Goal: Task Accomplishment & Management: Use online tool/utility

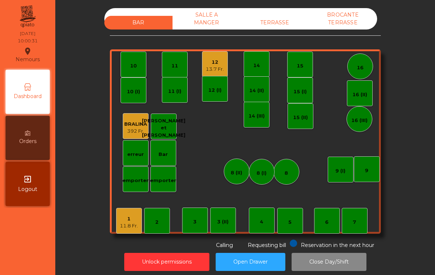
click at [123, 215] on div "1" at bounding box center [129, 218] width 18 height 7
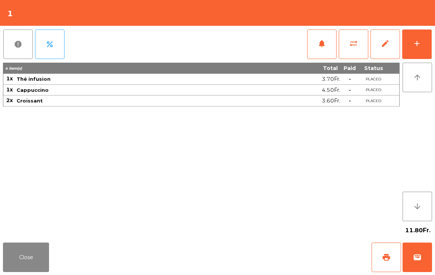
click at [421, 259] on span "wallet" at bounding box center [417, 257] width 9 height 9
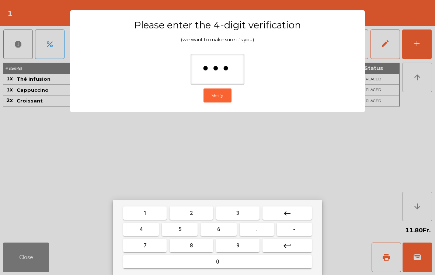
type input "****"
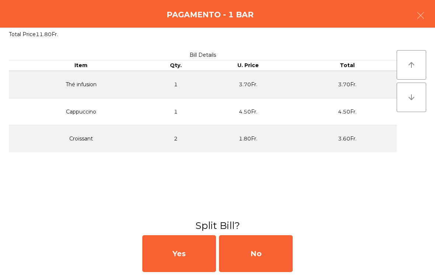
click at [262, 267] on div "No" at bounding box center [256, 253] width 74 height 37
click at [264, 250] on div "MB" at bounding box center [256, 253] width 74 height 37
click at [254, 253] on div "No" at bounding box center [256, 253] width 74 height 37
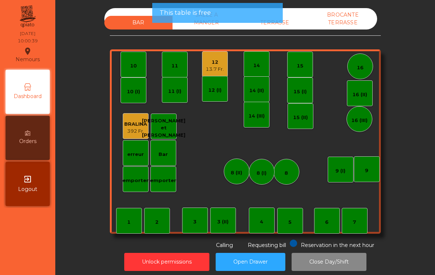
click at [218, 75] on div "12 13.7 Fr." at bounding box center [215, 64] width 26 height 26
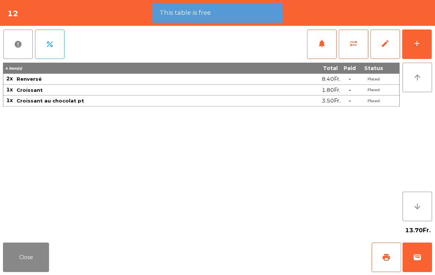
click at [410, 260] on button "wallet" at bounding box center [418, 258] width 30 height 30
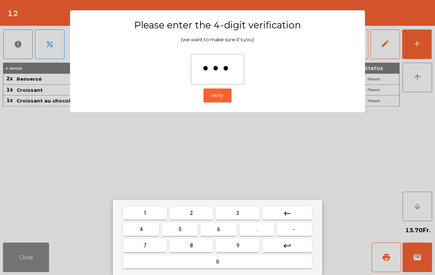
type input "****"
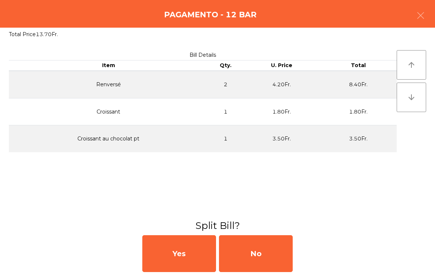
click at [271, 255] on div "No" at bounding box center [256, 253] width 74 height 37
click at [263, 254] on div "MB" at bounding box center [256, 253] width 74 height 37
click at [250, 250] on div "No" at bounding box center [256, 253] width 74 height 37
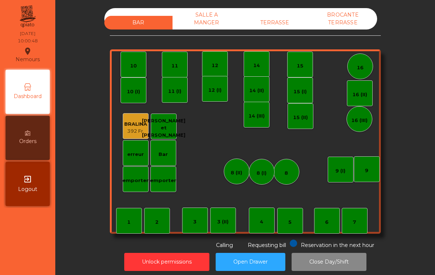
click at [281, 17] on div "TERRASSE" at bounding box center [275, 23] width 68 height 14
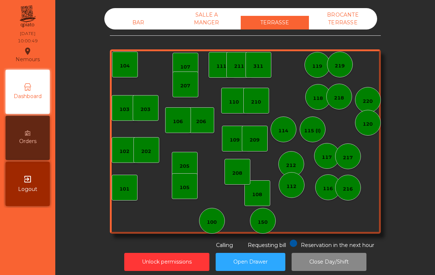
click at [234, 142] on div "109" at bounding box center [235, 139] width 10 height 7
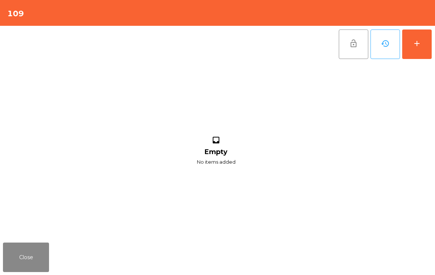
click at [429, 44] on button "add" at bounding box center [417, 45] width 30 height 30
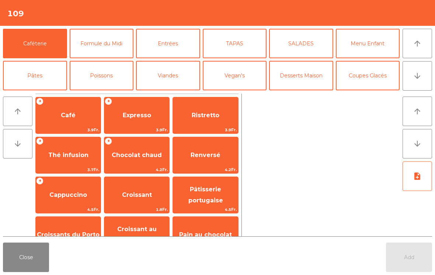
click at [418, 83] on button "arrow_downward" at bounding box center [418, 76] width 30 height 30
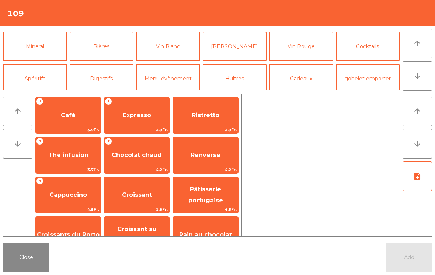
scroll to position [64, 0]
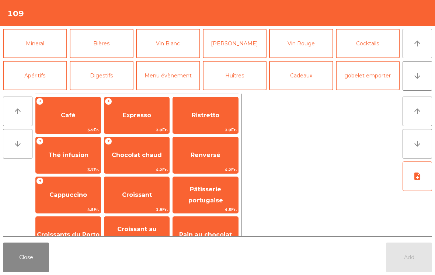
click at [31, 50] on button "Mineral" at bounding box center [35, 44] width 64 height 30
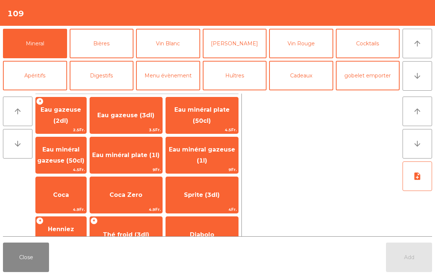
click at [59, 112] on span "Eau gazeuse (2dl)" at bounding box center [61, 115] width 41 height 18
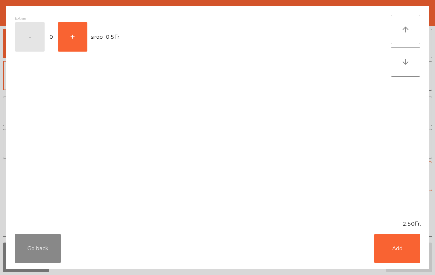
click at [76, 37] on button "+" at bounding box center [73, 37] width 30 height 30
click at [394, 240] on button "Add" at bounding box center [397, 249] width 46 height 30
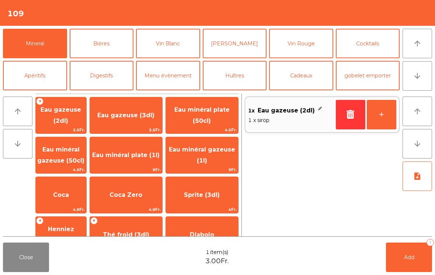
click at [128, 119] on span "Eau gazeuse (3dl)" at bounding box center [125, 115] width 57 height 7
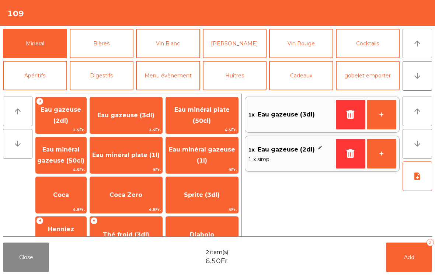
click at [409, 259] on span "Add" at bounding box center [409, 257] width 10 height 7
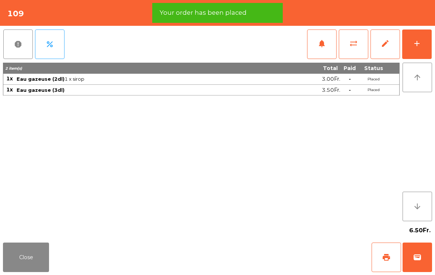
click at [386, 256] on span "print" at bounding box center [386, 257] width 9 height 9
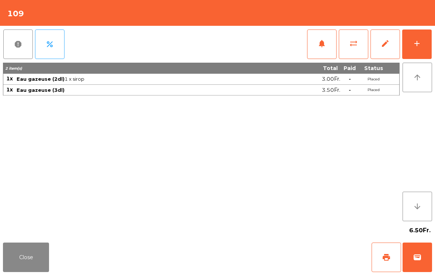
click at [417, 253] on span "wallet" at bounding box center [417, 257] width 9 height 9
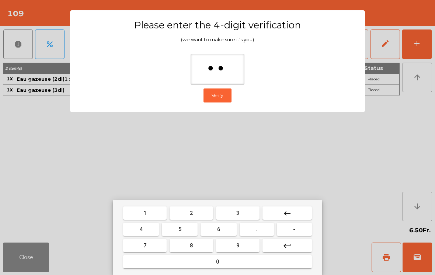
type input "***"
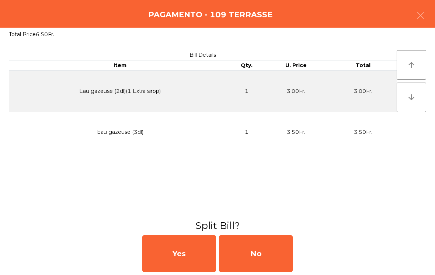
click at [248, 257] on div "No" at bounding box center [256, 253] width 74 height 37
click at [253, 249] on div "MB" at bounding box center [256, 253] width 74 height 37
click at [255, 246] on div "No" at bounding box center [256, 253] width 74 height 37
click at [264, 256] on div "No" at bounding box center [256, 253] width 74 height 37
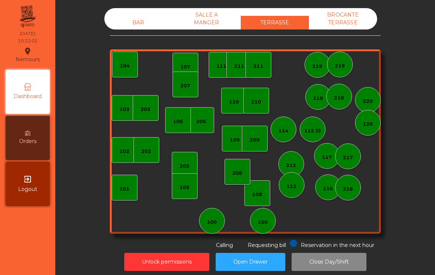
click at [124, 176] on div "101" at bounding box center [125, 188] width 26 height 26
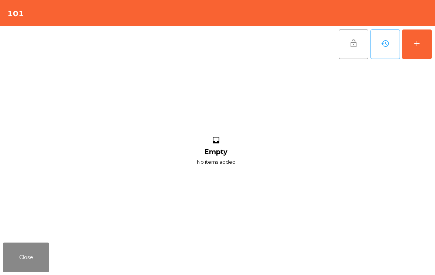
click at [415, 39] on div "add" at bounding box center [417, 43] width 9 height 9
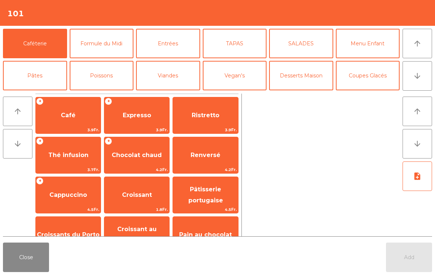
click at [425, 83] on button "arrow_downward" at bounding box center [418, 76] width 30 height 30
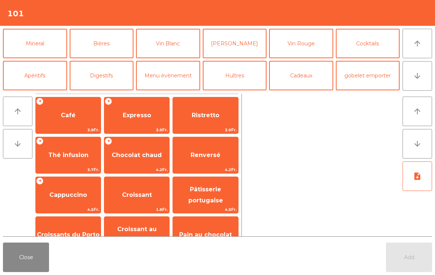
click at [49, 44] on button "Mineral" at bounding box center [35, 44] width 64 height 30
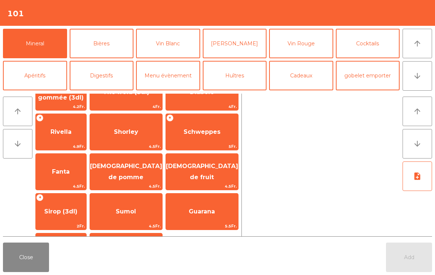
scroll to position [150, 0]
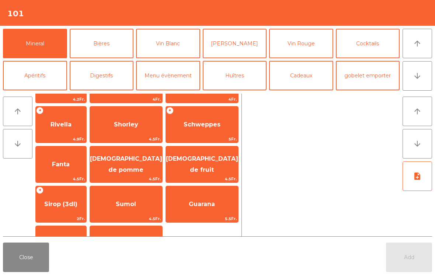
click at [35, 254] on button "Close" at bounding box center [26, 258] width 46 height 30
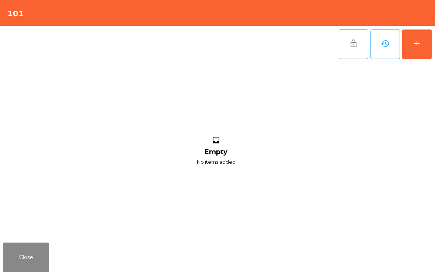
click at [31, 258] on button "Close" at bounding box center [26, 258] width 46 height 30
